Goal: Manage account settings

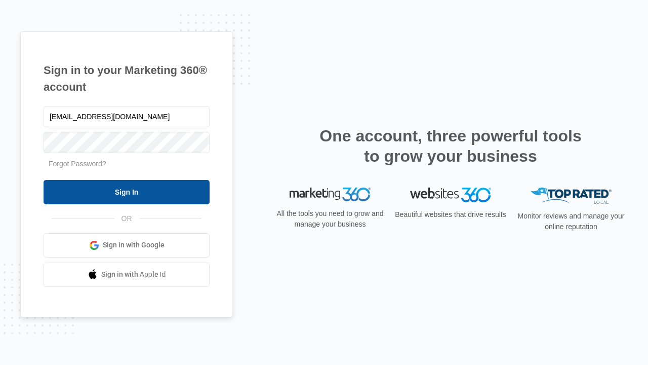
click at [127, 191] on input "Sign In" at bounding box center [127, 192] width 166 height 24
